Goal: Task Accomplishment & Management: Use online tool/utility

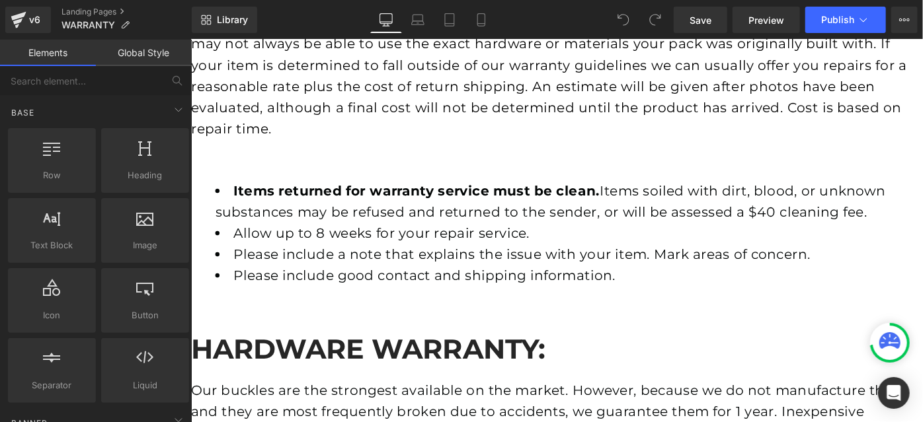
click at [190, 39] on span "Row" at bounding box center [190, 39] width 0 height 0
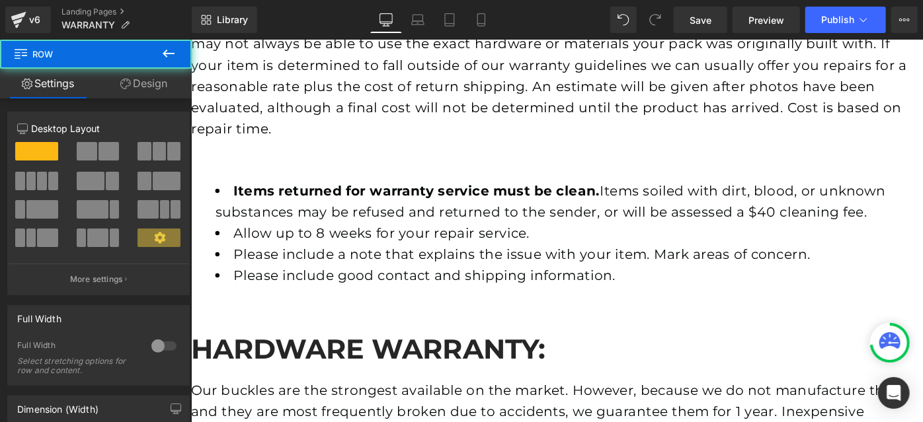
click at [279, 196] on b "Items returned for warranty service must be clean." at bounding box center [437, 205] width 401 height 18
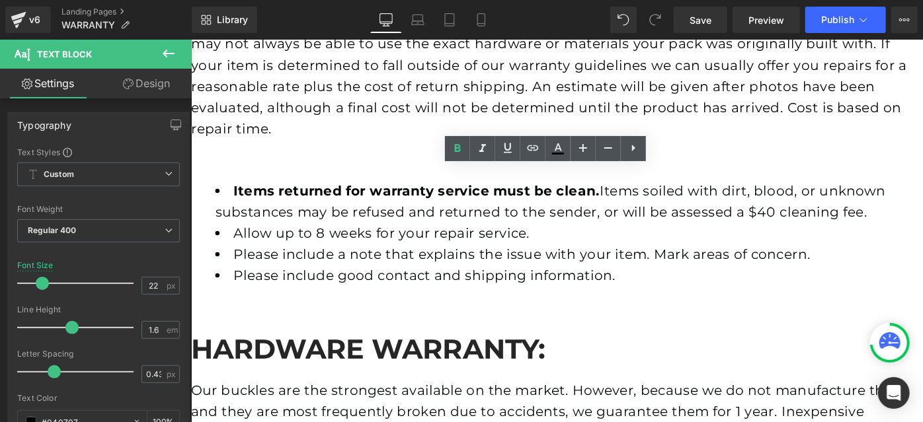
click at [217, 193] on li "Items returned for warranty service must be clean. Items soiled with dirt, bloo…" at bounding box center [603, 216] width 773 height 46
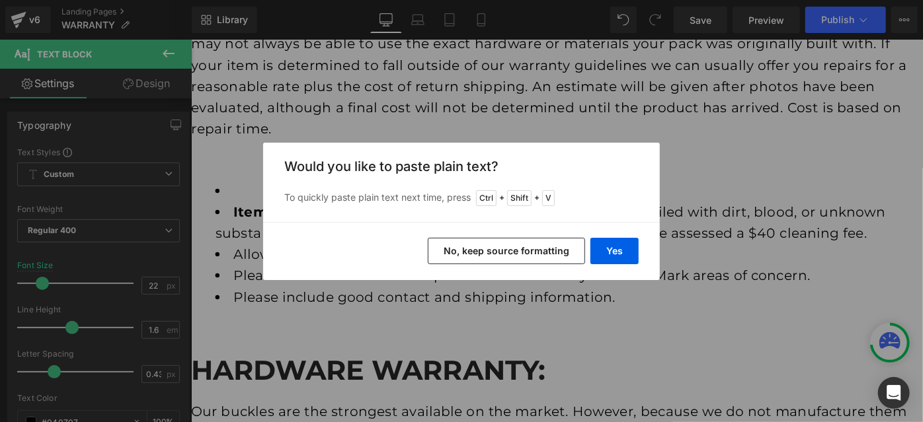
click at [523, 251] on button "No, keep source formatting" at bounding box center [506, 251] width 157 height 26
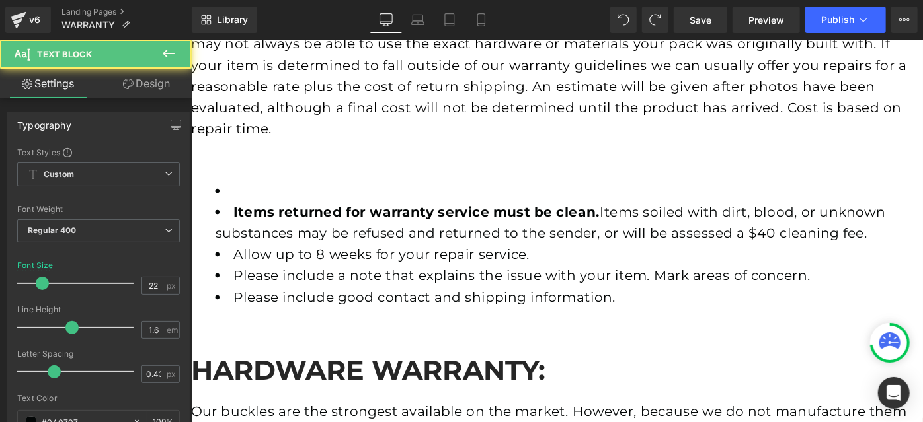
click at [278, 193] on li "To enrich screen reader interactions, please activate Accessibility in Grammarl…" at bounding box center [603, 204] width 773 height 23
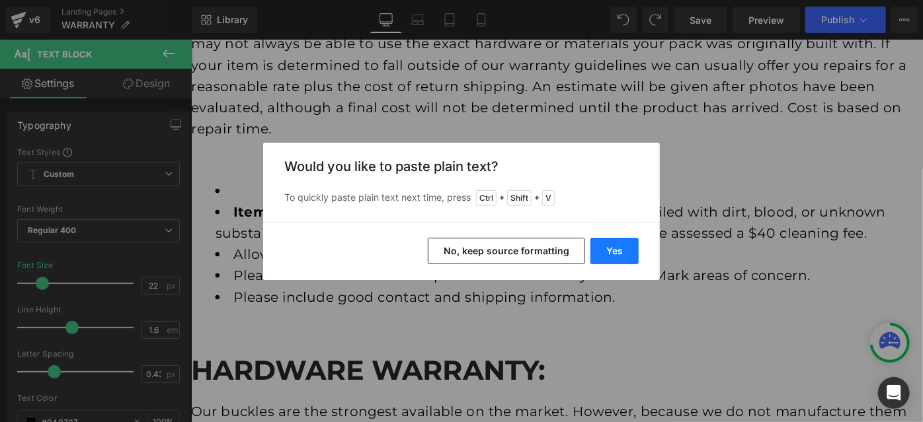
click at [627, 256] on button "Yes" at bounding box center [614, 251] width 48 height 26
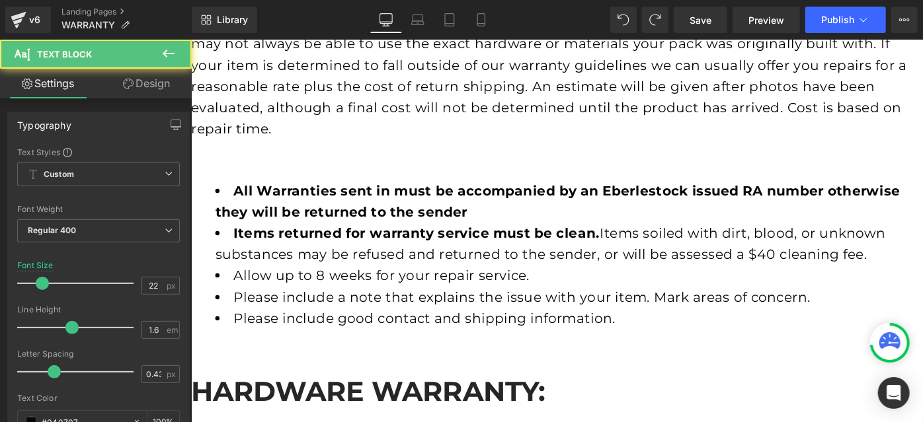
click at [329, 266] on li "Items returned for warranty service must be clean. Items soiled with dirt, bloo…" at bounding box center [603, 262] width 773 height 46
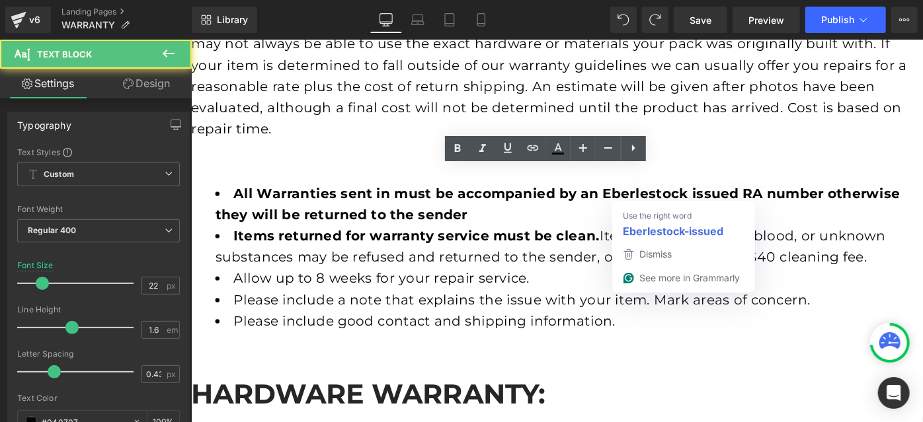
click at [750, 199] on b "All Warranties sent in must be accompanied by an Eberlestock issued RA number o…" at bounding box center [591, 219] width 748 height 41
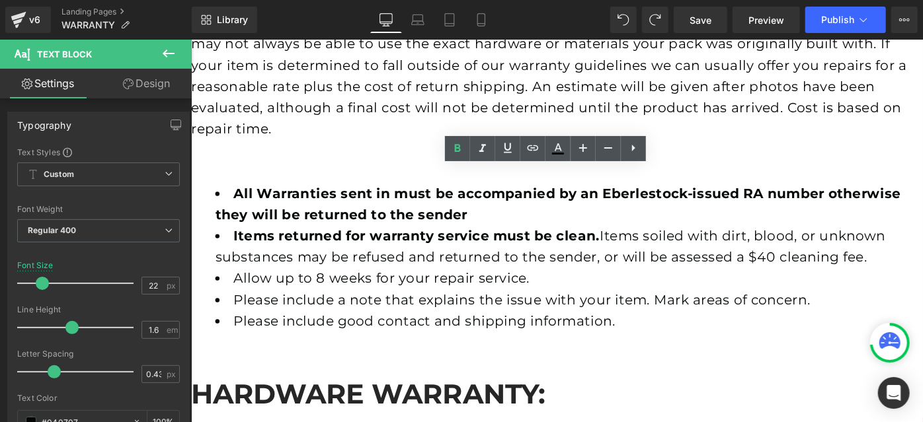
click at [898, 199] on b "All Warranties sent in must be accompanied by an Eberlestock-issued RA number o…" at bounding box center [591, 219] width 749 height 41
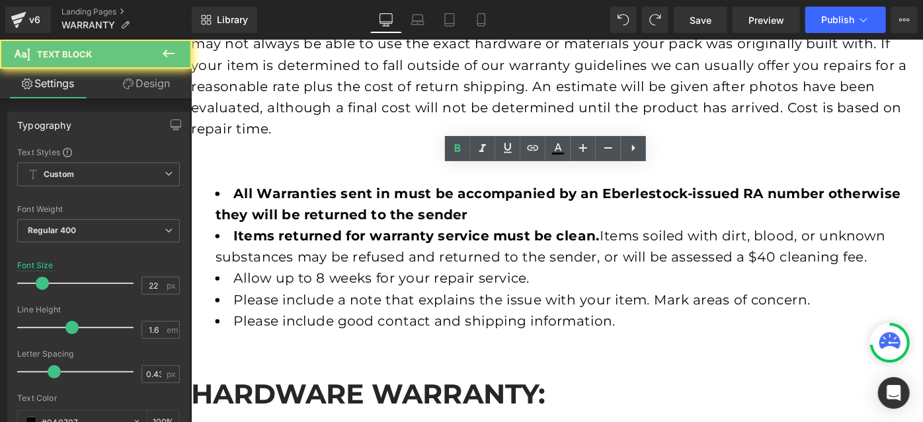
click at [902, 199] on b "All Warranties sent in must be accompanied by an Eberlestock-issued RA number o…" at bounding box center [591, 219] width 749 height 41
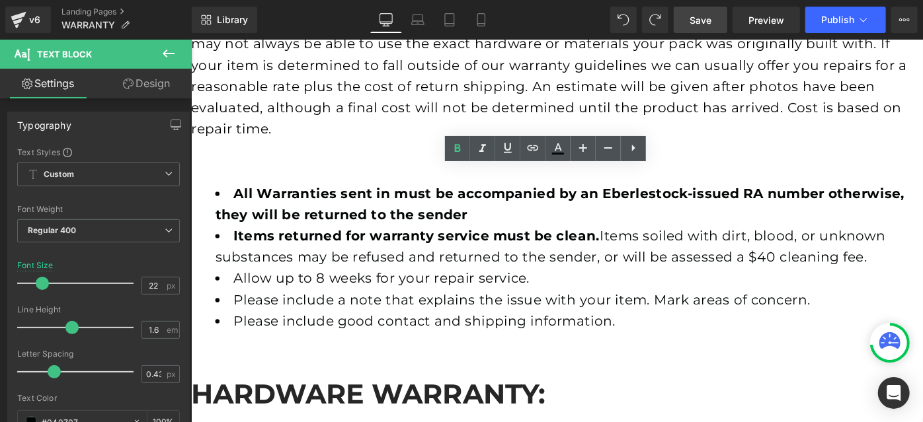
click at [713, 26] on link "Save" at bounding box center [701, 20] width 54 height 26
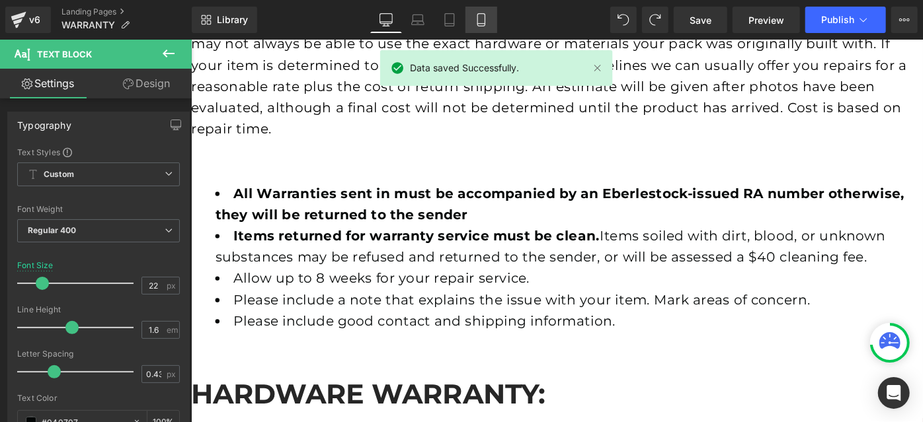
click at [479, 19] on icon at bounding box center [481, 19] width 13 height 13
type input "16"
type input "100"
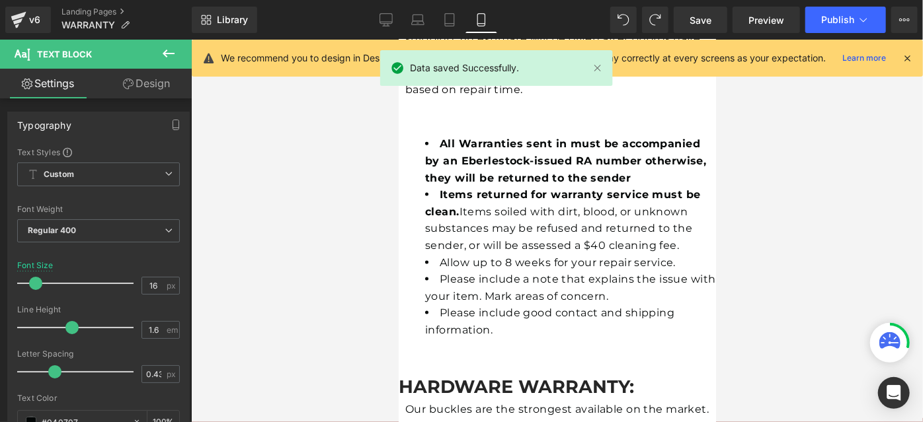
scroll to position [824, 0]
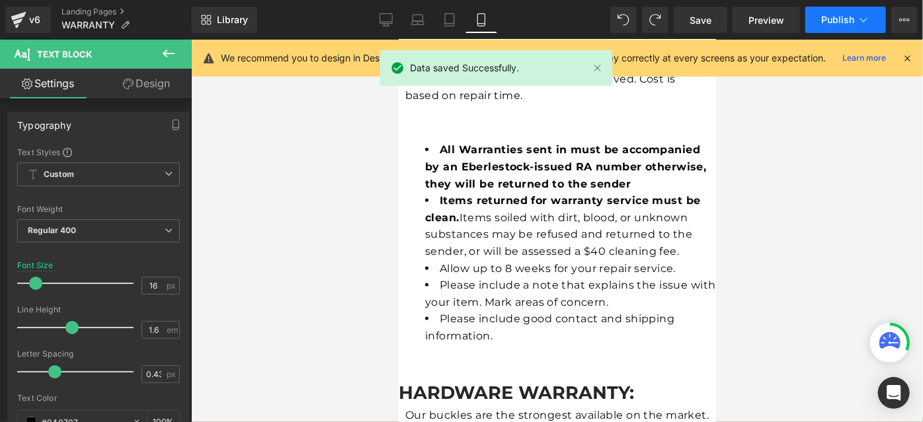
click at [840, 28] on button "Publish" at bounding box center [845, 20] width 81 height 26
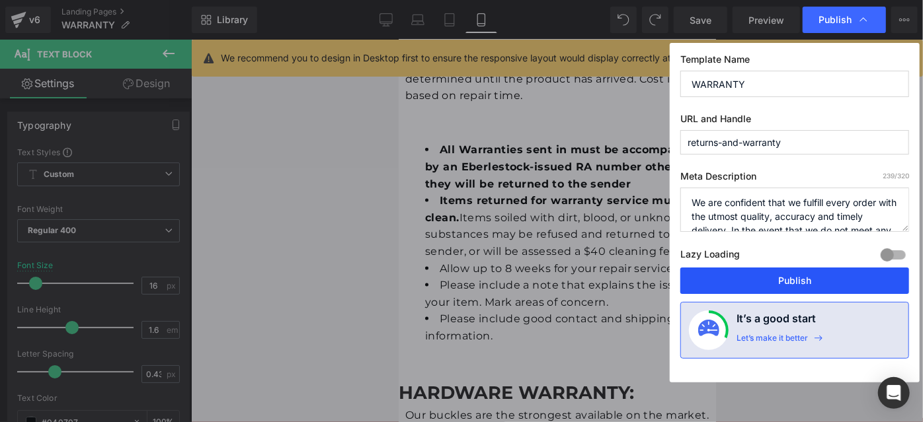
click at [798, 269] on button "Publish" at bounding box center [794, 281] width 229 height 26
